Goal: Entertainment & Leisure: Consume media (video, audio)

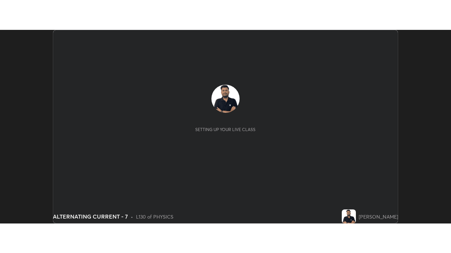
scroll to position [194, 450]
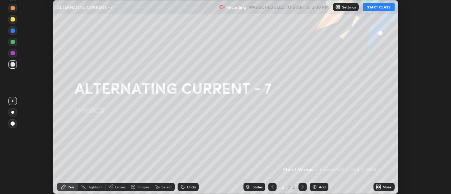
click at [381, 7] on button "START CLASS" at bounding box center [379, 7] width 32 height 8
click at [381, 186] on div "More" at bounding box center [383, 187] width 21 height 8
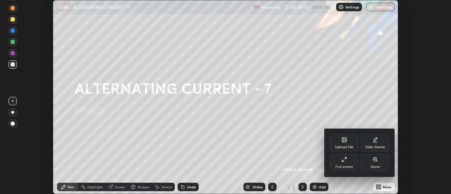
click at [345, 163] on div "Full screen" at bounding box center [344, 162] width 28 height 17
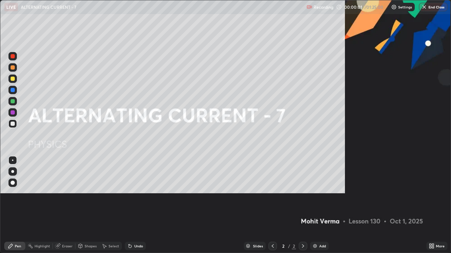
scroll to position [253, 451]
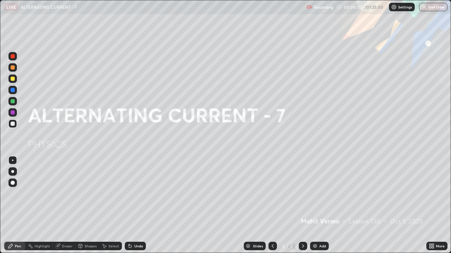
click at [319, 194] on div "Add" at bounding box center [322, 247] width 7 height 4
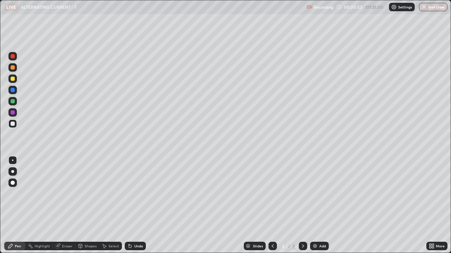
click at [272, 194] on icon at bounding box center [273, 247] width 6 height 6
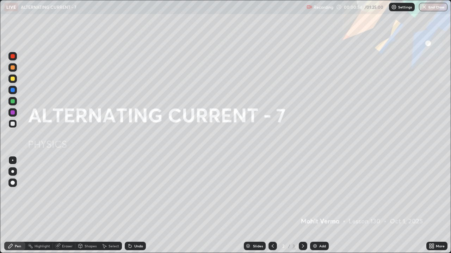
click at [321, 194] on div "Add" at bounding box center [322, 247] width 7 height 4
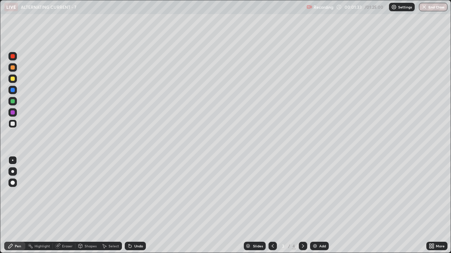
click at [323, 194] on div "Add" at bounding box center [322, 247] width 7 height 4
click at [134, 194] on div "Undo" at bounding box center [138, 247] width 9 height 4
click at [136, 194] on div "Undo" at bounding box center [138, 247] width 9 height 4
click at [132, 194] on div "Undo" at bounding box center [135, 246] width 21 height 8
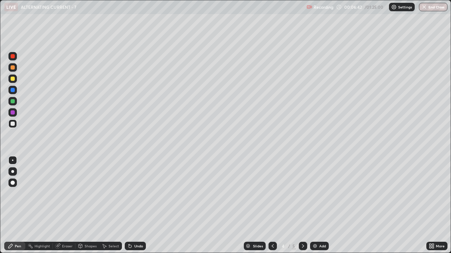
click at [131, 194] on icon at bounding box center [130, 247] width 6 height 6
click at [133, 194] on div "Undo" at bounding box center [135, 246] width 21 height 8
click at [132, 194] on div "Undo" at bounding box center [135, 246] width 21 height 8
click at [133, 194] on div "Undo" at bounding box center [135, 246] width 21 height 8
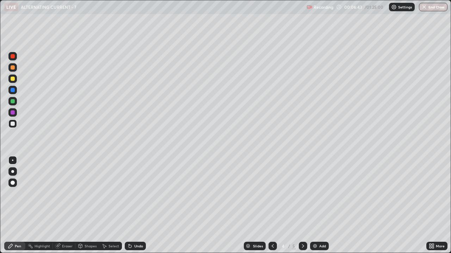
click at [133, 194] on div "Undo" at bounding box center [135, 246] width 21 height 8
click at [132, 194] on div "Undo" at bounding box center [135, 246] width 21 height 8
click at [131, 194] on div "Undo" at bounding box center [135, 246] width 21 height 8
click at [64, 194] on div "Eraser" at bounding box center [64, 246] width 23 height 8
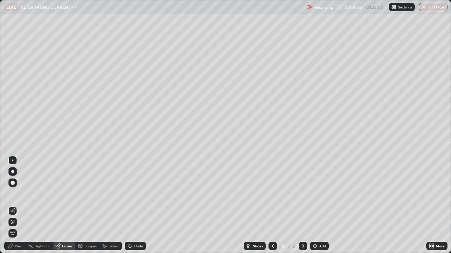
click at [136, 194] on div "Undo" at bounding box center [135, 246] width 21 height 8
click at [19, 194] on div "Pen" at bounding box center [18, 247] width 6 height 4
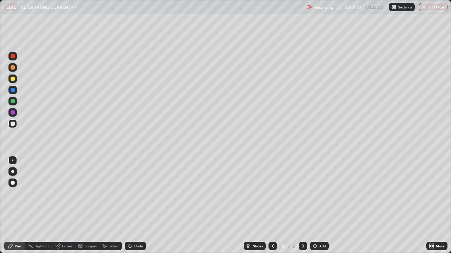
click at [11, 80] on div at bounding box center [13, 79] width 4 height 4
click at [137, 194] on div "Undo" at bounding box center [135, 246] width 21 height 8
click at [403, 194] on div "Slides 4 / 5 Add" at bounding box center [286, 246] width 280 height 14
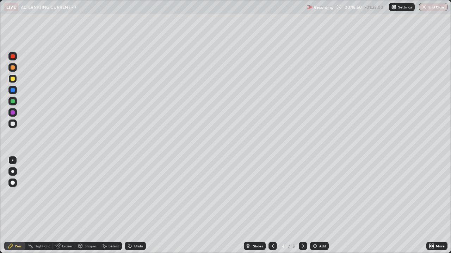
click at [323, 194] on div "Add" at bounding box center [322, 247] width 7 height 4
click at [64, 194] on div "Eraser" at bounding box center [64, 246] width 23 height 8
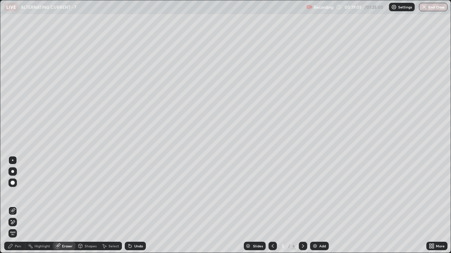
click at [11, 194] on icon at bounding box center [13, 223] width 4 height 4
click at [14, 194] on div "Pen" at bounding box center [14, 246] width 21 height 8
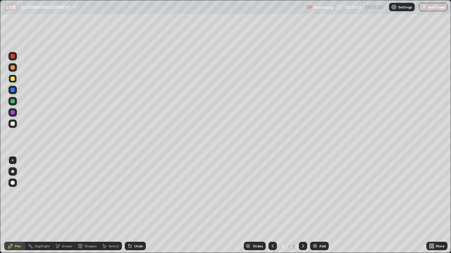
click at [13, 124] on div at bounding box center [13, 124] width 4 height 4
click at [64, 194] on div "Eraser" at bounding box center [64, 246] width 23 height 8
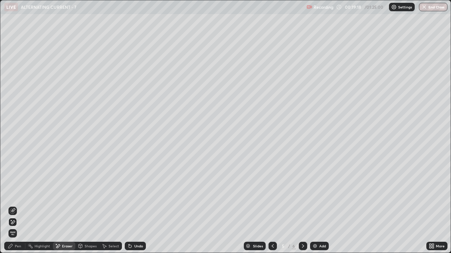
click at [14, 194] on div "Pen" at bounding box center [14, 246] width 21 height 8
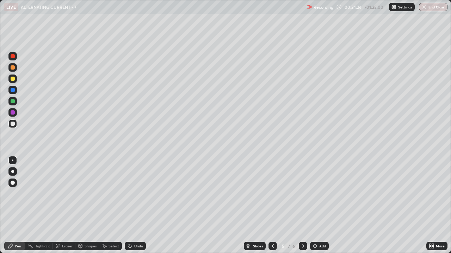
click at [322, 194] on div "Add" at bounding box center [322, 247] width 7 height 4
click at [67, 194] on div "Eraser" at bounding box center [64, 246] width 23 height 8
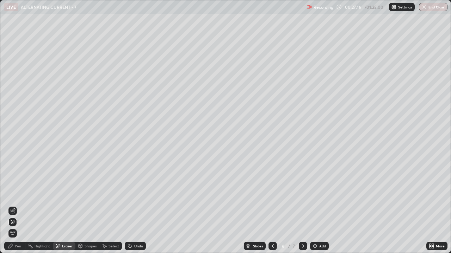
click at [13, 194] on span "Erase all" at bounding box center [13, 234] width 8 height 4
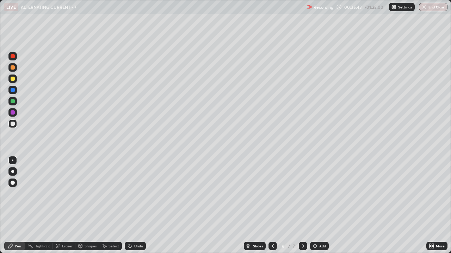
click at [346, 194] on div "Slides 6 / 7 Add" at bounding box center [286, 246] width 280 height 14
click at [324, 194] on div "Add" at bounding box center [322, 247] width 7 height 4
click at [67, 194] on div "Eraser" at bounding box center [67, 247] width 11 height 4
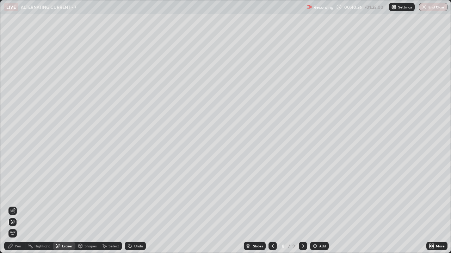
click at [21, 194] on div "Pen" at bounding box center [18, 247] width 6 height 4
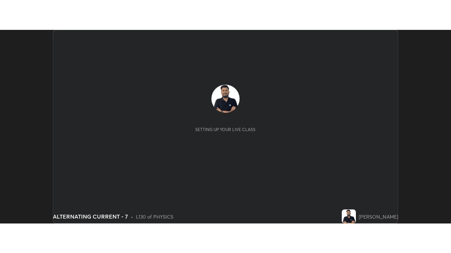
scroll to position [194, 451]
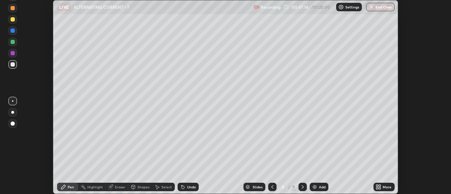
click at [386, 183] on div "More" at bounding box center [383, 187] width 21 height 8
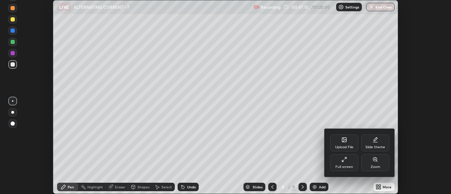
click at [341, 167] on div "Full screen" at bounding box center [344, 167] width 18 height 4
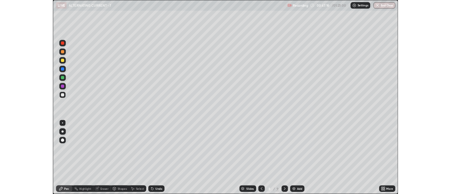
scroll to position [253, 451]
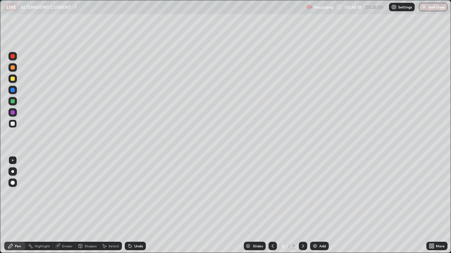
click at [137, 194] on div "Undo" at bounding box center [138, 247] width 9 height 4
click at [138, 194] on div "Undo" at bounding box center [138, 247] width 9 height 4
click at [136, 194] on div "Undo" at bounding box center [138, 247] width 9 height 4
click at [137, 194] on div "Undo" at bounding box center [138, 247] width 9 height 4
click at [135, 194] on div "Undo" at bounding box center [135, 246] width 21 height 8
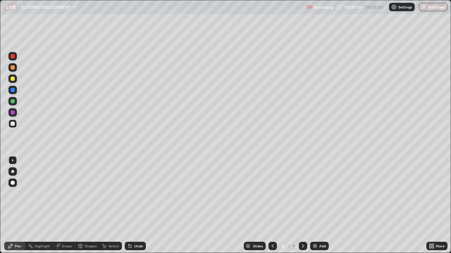
click at [136, 194] on div "Undo" at bounding box center [135, 246] width 21 height 8
click at [135, 194] on div "Undo" at bounding box center [135, 246] width 21 height 8
click at [130, 194] on icon at bounding box center [130, 247] width 6 height 6
click at [129, 194] on div "Undo" at bounding box center [135, 246] width 21 height 8
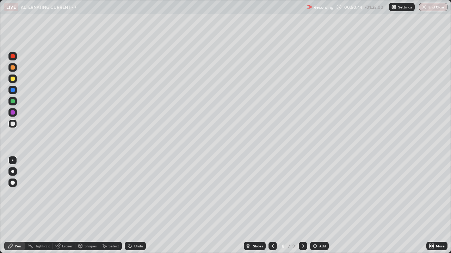
click at [130, 194] on icon at bounding box center [130, 247] width 6 height 6
click at [131, 194] on icon at bounding box center [130, 247] width 6 height 6
click at [129, 194] on div "Undo" at bounding box center [135, 246] width 21 height 8
click at [130, 194] on div "Undo" at bounding box center [135, 246] width 21 height 8
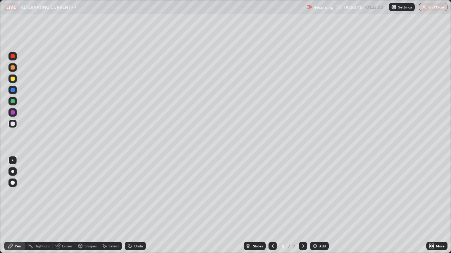
click at [131, 194] on div "Undo" at bounding box center [135, 246] width 21 height 8
click at [130, 194] on div "Undo" at bounding box center [135, 246] width 21 height 8
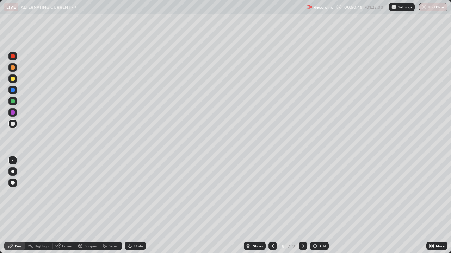
click at [129, 194] on div "Undo" at bounding box center [135, 246] width 21 height 8
click at [130, 194] on div "Undo" at bounding box center [135, 246] width 21 height 8
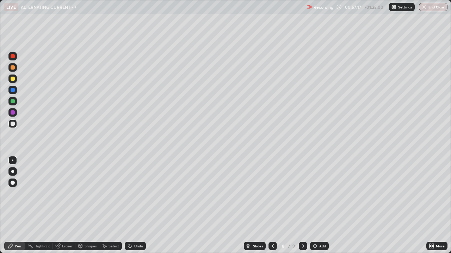
click at [304, 194] on icon at bounding box center [303, 247] width 6 height 6
click at [67, 194] on div "Eraser" at bounding box center [64, 246] width 23 height 8
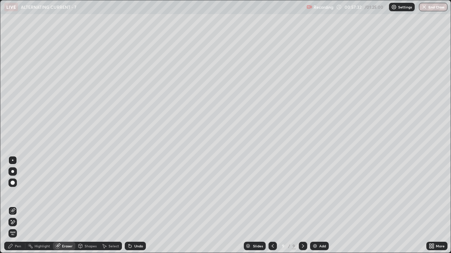
click at [14, 194] on span "Erase all" at bounding box center [13, 234] width 8 height 4
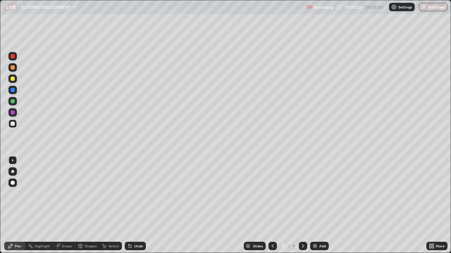
click at [316, 194] on img at bounding box center [315, 247] width 6 height 6
click at [134, 194] on div "Undo" at bounding box center [138, 247] width 9 height 4
click at [133, 194] on div "Undo" at bounding box center [135, 246] width 21 height 8
click at [134, 194] on div "Undo" at bounding box center [135, 246] width 21 height 8
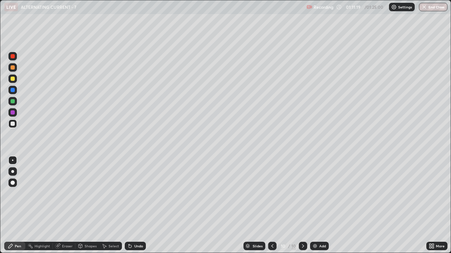
click at [318, 194] on div "Add" at bounding box center [319, 246] width 19 height 8
click at [136, 194] on div "Undo" at bounding box center [135, 246] width 21 height 8
click at [135, 194] on div "Undo" at bounding box center [138, 247] width 9 height 4
click at [134, 194] on div "Undo" at bounding box center [135, 246] width 21 height 8
click at [134, 194] on div "Undo" at bounding box center [138, 247] width 9 height 4
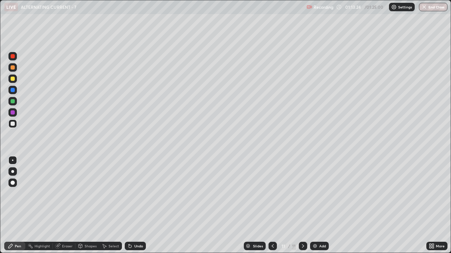
click at [136, 194] on div "Undo" at bounding box center [135, 246] width 21 height 8
click at [139, 194] on div "Undo" at bounding box center [135, 246] width 21 height 8
click at [138, 194] on div "Undo" at bounding box center [138, 247] width 9 height 4
click at [139, 194] on div "Undo" at bounding box center [138, 247] width 9 height 4
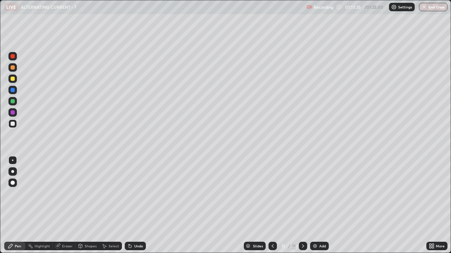
click at [140, 194] on div "Undo" at bounding box center [138, 247] width 9 height 4
click at [141, 194] on div "Undo" at bounding box center [138, 247] width 9 height 4
click at [142, 194] on div "Undo" at bounding box center [135, 246] width 21 height 8
click at [141, 194] on div "Undo" at bounding box center [138, 247] width 9 height 4
click at [132, 194] on div "Undo" at bounding box center [135, 246] width 21 height 8
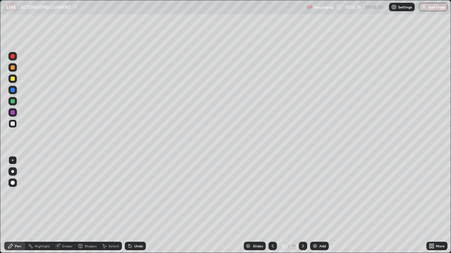
click at [131, 194] on icon at bounding box center [130, 247] width 6 height 6
click at [134, 194] on div "Undo" at bounding box center [138, 247] width 9 height 4
click at [136, 194] on div "Undo" at bounding box center [135, 246] width 21 height 8
click at [139, 194] on div "Undo" at bounding box center [135, 246] width 21 height 8
click at [140, 194] on div "Undo" at bounding box center [135, 246] width 21 height 8
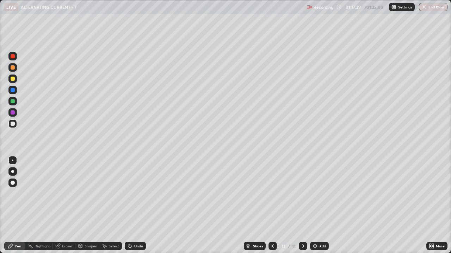
click at [140, 194] on div "Undo" at bounding box center [135, 246] width 21 height 8
click at [141, 194] on div "Undo" at bounding box center [135, 246] width 21 height 8
click at [142, 194] on div "Undo" at bounding box center [135, 246] width 21 height 8
click at [137, 194] on div "Undo" at bounding box center [138, 247] width 9 height 4
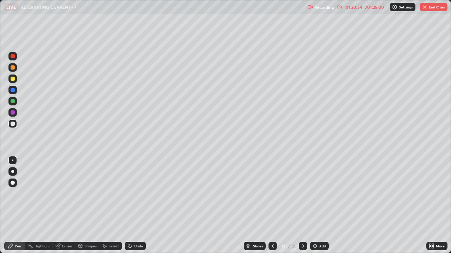
click at [315, 194] on img at bounding box center [315, 247] width 6 height 6
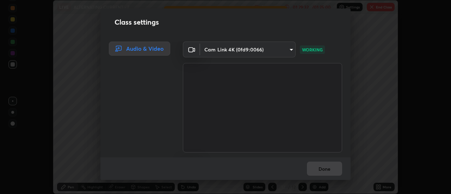
scroll to position [35010, 34753]
